Goal: Navigation & Orientation: Find specific page/section

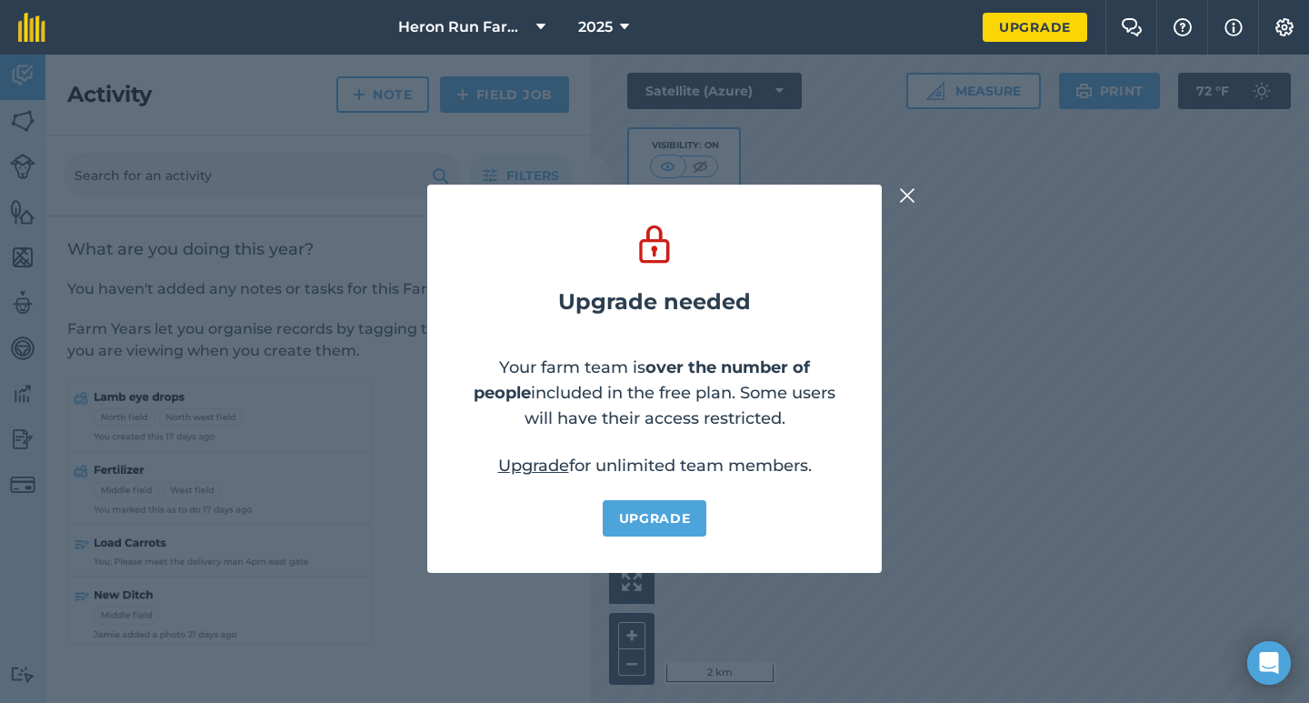
click at [904, 198] on img at bounding box center [907, 196] width 16 height 22
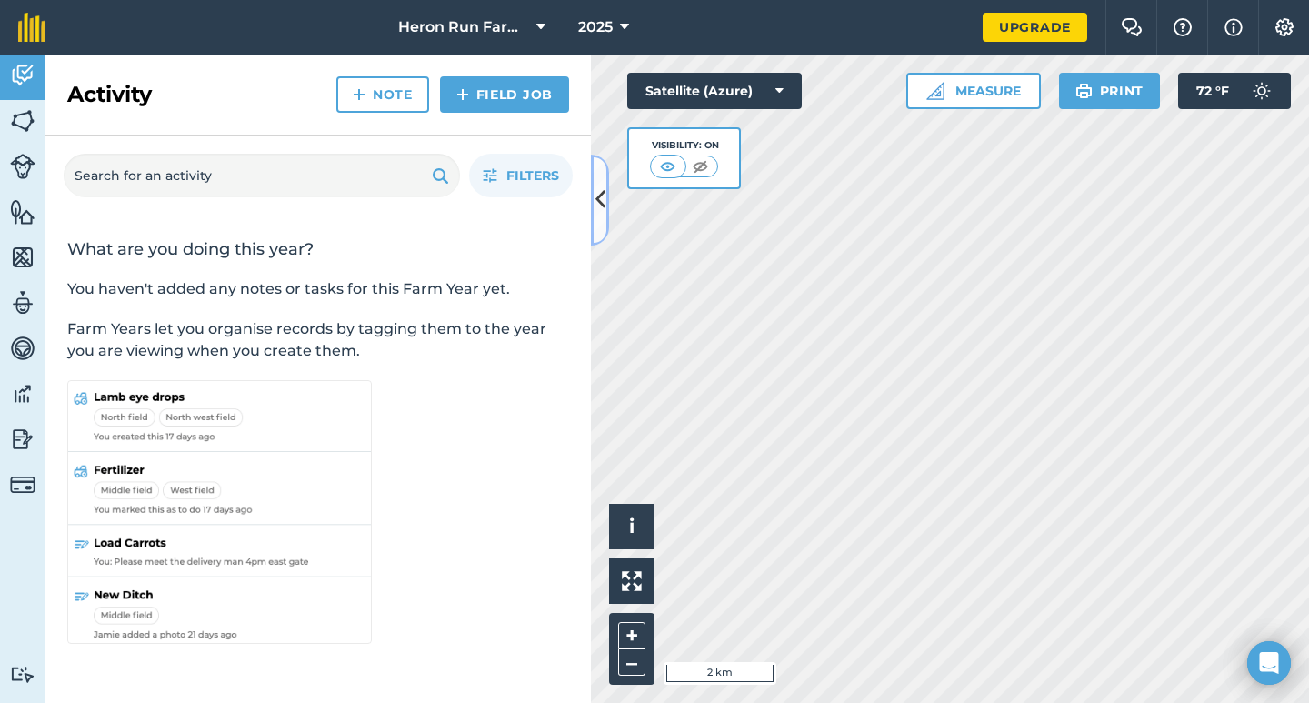
click at [603, 207] on icon at bounding box center [600, 200] width 10 height 32
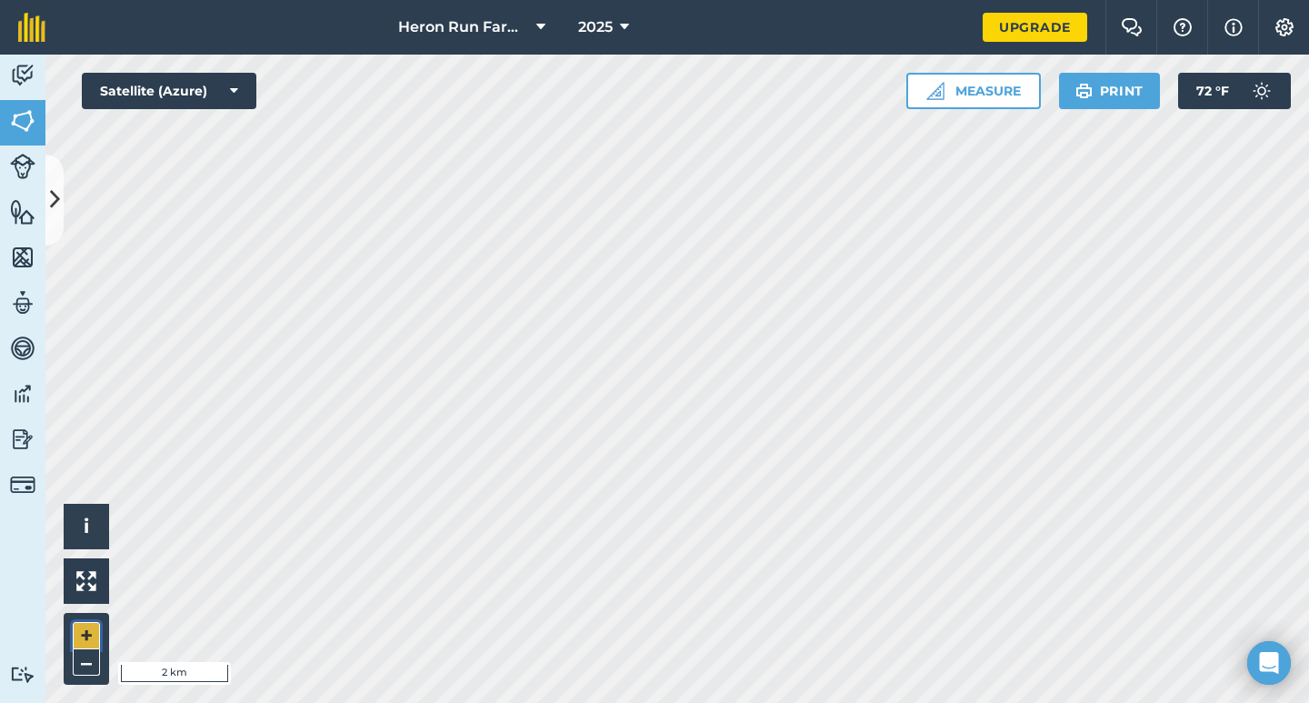
click at [92, 629] on button "+" at bounding box center [86, 635] width 27 height 27
click at [92, 638] on button "+" at bounding box center [86, 635] width 27 height 27
